Goal: Task Accomplishment & Management: Use online tool/utility

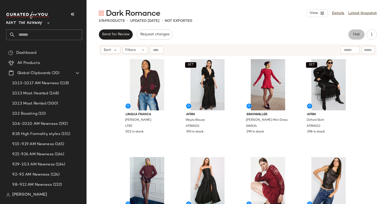
click at [354, 38] on button "Hub" at bounding box center [356, 34] width 16 height 10
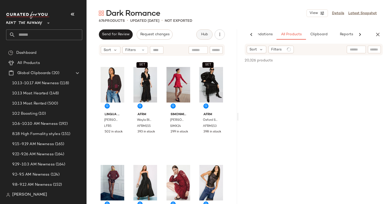
scroll to position [0, 26]
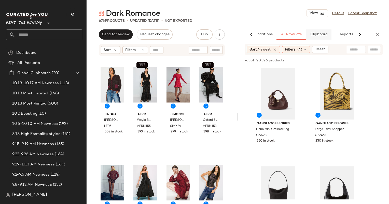
click at [309, 37] on button "Clipboard" at bounding box center [318, 34] width 25 height 10
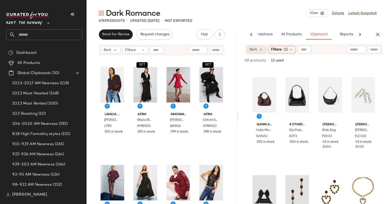
click at [256, 50] on span "Sort" at bounding box center [252, 49] width 7 height 5
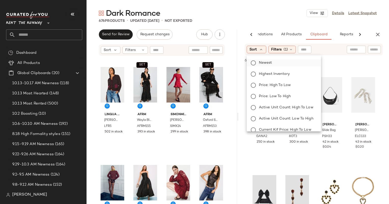
click at [265, 62] on span "Newest" at bounding box center [265, 62] width 13 height 5
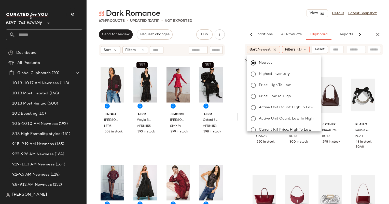
click at [277, 16] on div "Dark Romance View Details Latest Snapshot" at bounding box center [237, 13] width 302 height 10
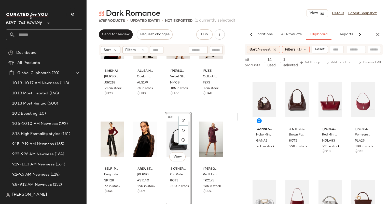
scroll to position [637, 0]
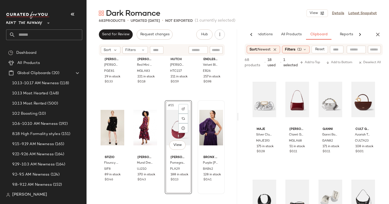
scroll to position [1244, 0]
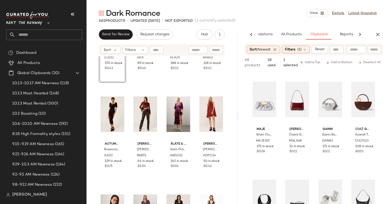
scroll to position [1349, 0]
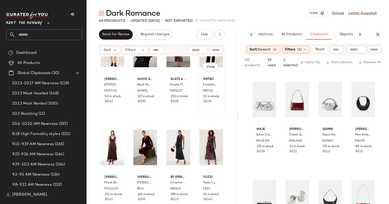
scroll to position [1512, 0]
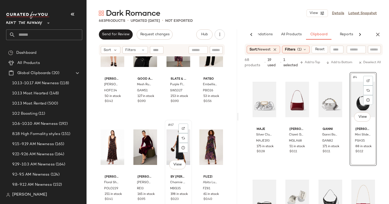
click at [172, 158] on div "#67 View" at bounding box center [178, 147] width 24 height 51
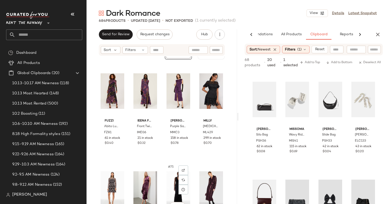
scroll to position [1666, 0]
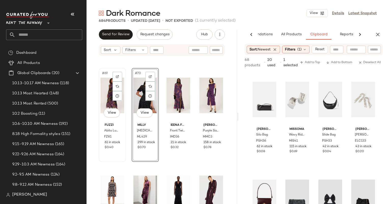
scroll to position [1662, 0]
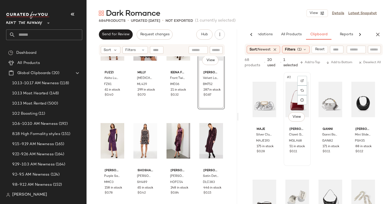
scroll to position [37, 0]
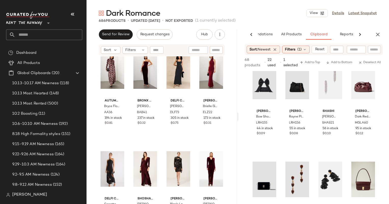
scroll to position [2092, 0]
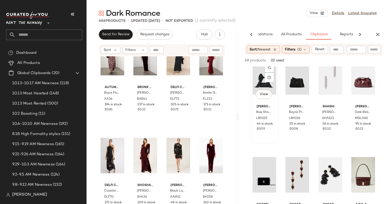
click at [257, 85] on div "#9 View" at bounding box center [264, 76] width 24 height 51
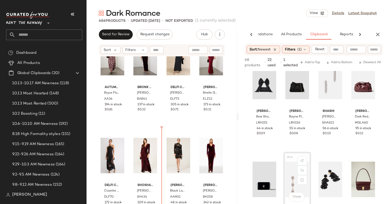
scroll to position [219, 0]
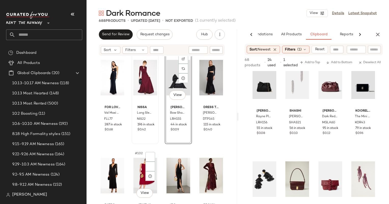
scroll to position [2367, 0]
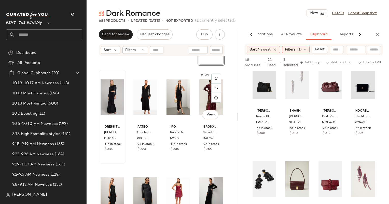
scroll to position [2465, 0]
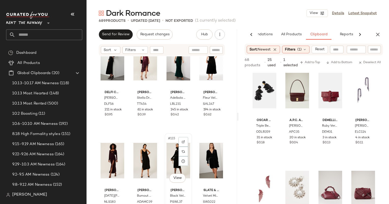
scroll to position [2677, 0]
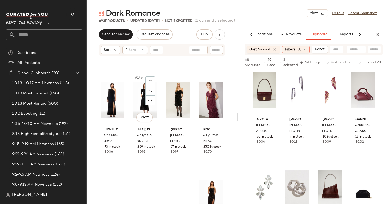
scroll to position [3522, 0]
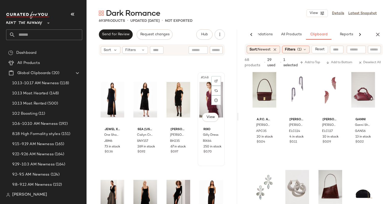
scroll to position [3522, 0]
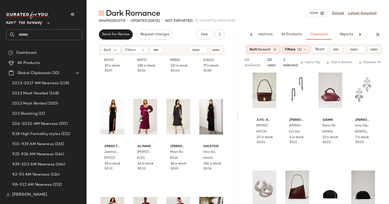
scroll to position [3713, 0]
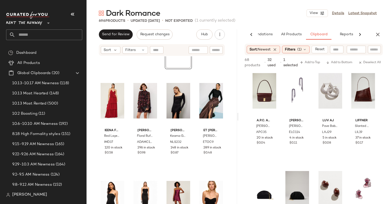
scroll to position [4009, 0]
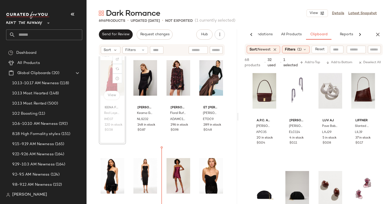
scroll to position [4040, 0]
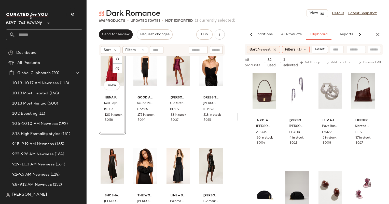
scroll to position [4041, 0]
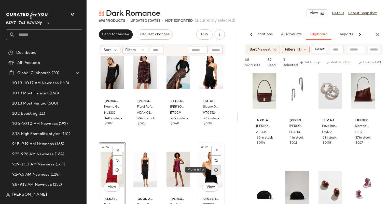
click at [211, 170] on div at bounding box center [216, 171] width 10 height 10
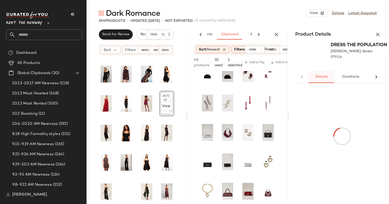
scroll to position [0, 65]
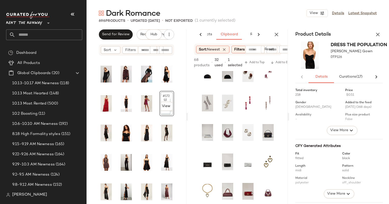
click at [384, 34] on div "Product Details" at bounding box center [339, 34] width 100 height 10
click at [381, 34] on button "button" at bounding box center [377, 34] width 10 height 10
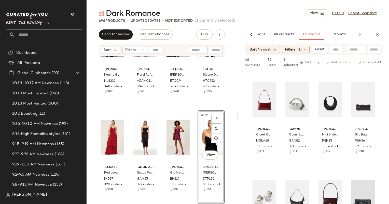
scroll to position [4074, 0]
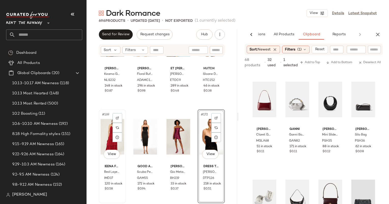
click at [108, 127] on div "#169 View" at bounding box center [112, 136] width 24 height 51
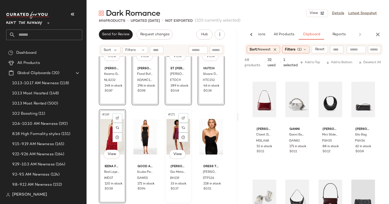
click at [166, 142] on div "#171 View" at bounding box center [178, 136] width 24 height 51
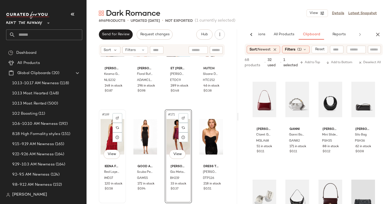
click at [105, 143] on div "#169 View" at bounding box center [112, 136] width 24 height 51
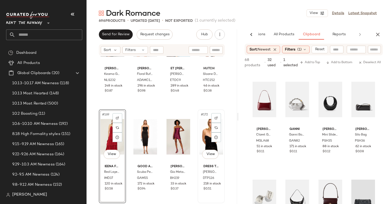
click at [201, 139] on div "#172 View" at bounding box center [211, 136] width 24 height 51
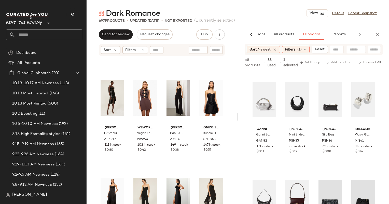
scroll to position [4310, 0]
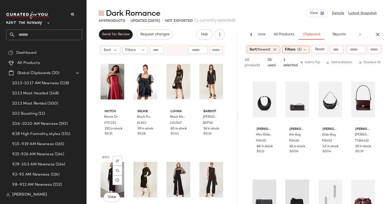
scroll to position [4620, 0]
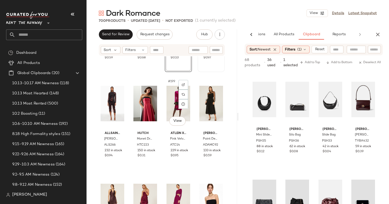
scroll to position [4795, 0]
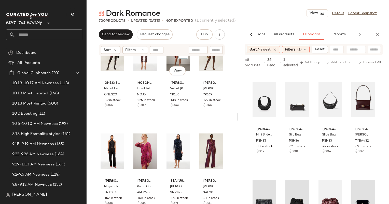
scroll to position [5041, 0]
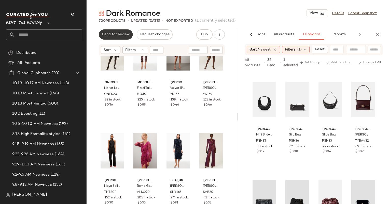
click at [115, 36] on span "Send for Review" at bounding box center [116, 35] width 28 height 4
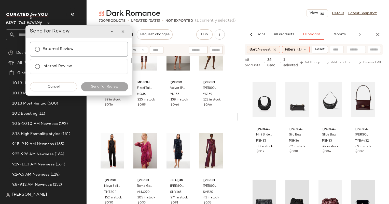
click at [97, 51] on div "External Review" at bounding box center [79, 49] width 98 height 15
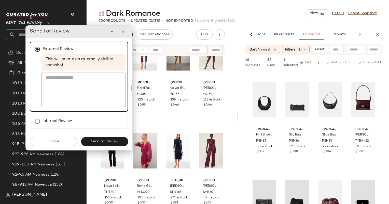
click at [103, 146] on div "Cancel Send for Review" at bounding box center [79, 141] width 106 height 17
click at [99, 137] on button "Send for Review" at bounding box center [104, 141] width 47 height 9
